Goal: Task Accomplishment & Management: Manage account settings

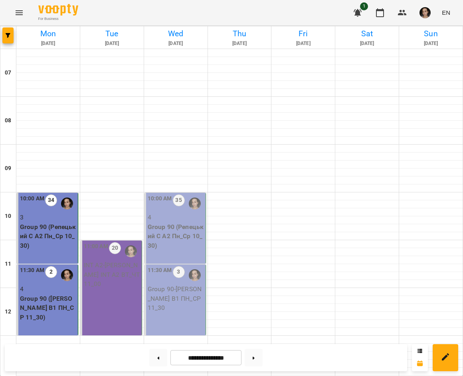
scroll to position [430, 0]
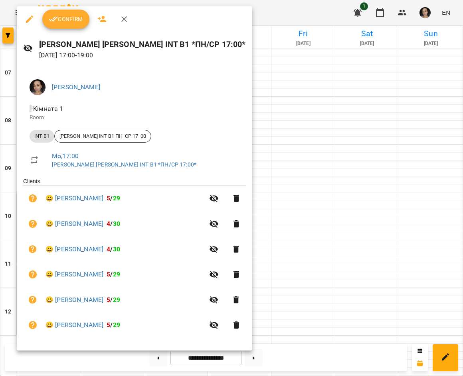
click at [64, 18] on span "Confirm" at bounding box center [66, 19] width 34 height 10
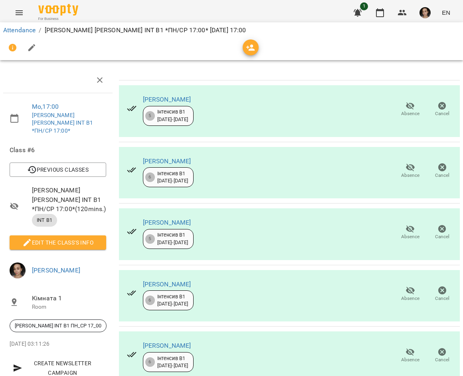
scroll to position [88, 0]
click at [51, 236] on button "Edit the class's Info" at bounding box center [58, 243] width 97 height 14
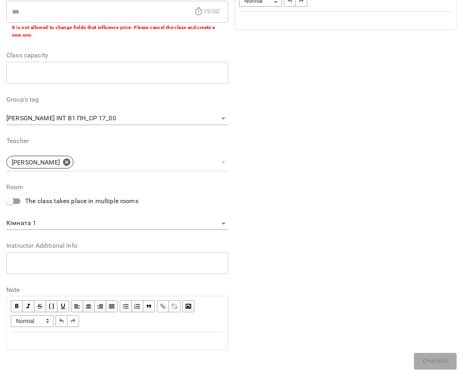
scroll to position [173, 0]
click at [72, 343] on div "Edit text" at bounding box center [117, 342] width 213 height 10
click at [128, 337] on div "Edit text" at bounding box center [117, 342] width 213 height 10
click at [124, 337] on div "Edit text" at bounding box center [117, 342] width 213 height 10
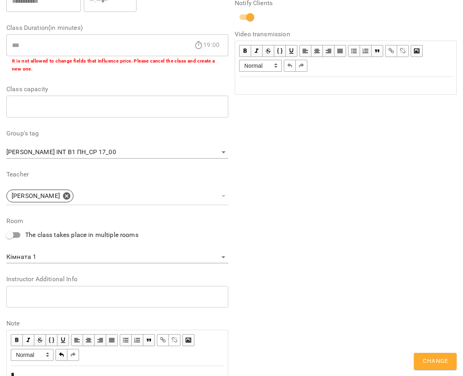
click at [448, 357] on button "Change" at bounding box center [435, 361] width 43 height 17
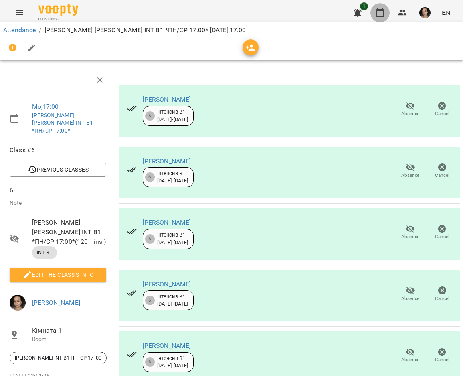
click at [382, 12] on icon "button" at bounding box center [380, 13] width 10 height 10
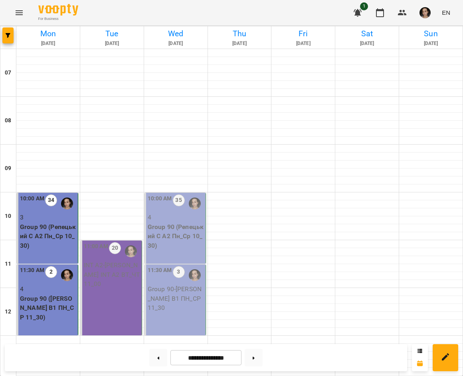
scroll to position [474, 0]
